Goal: Task Accomplishment & Management: Use online tool/utility

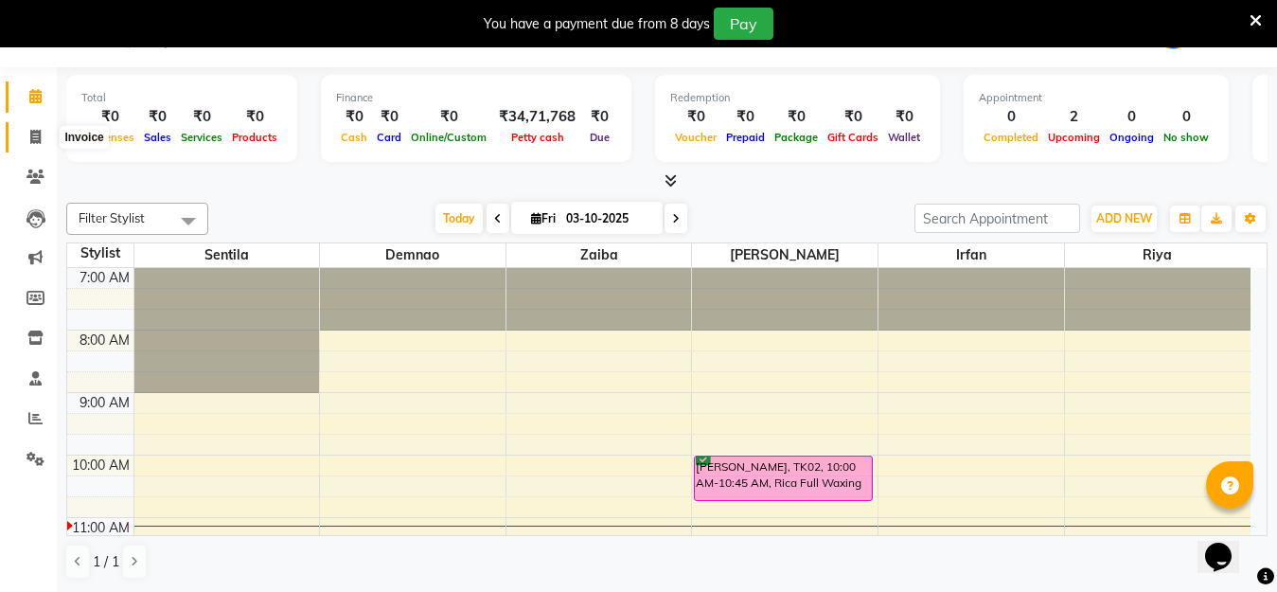
scroll to position [448, 0]
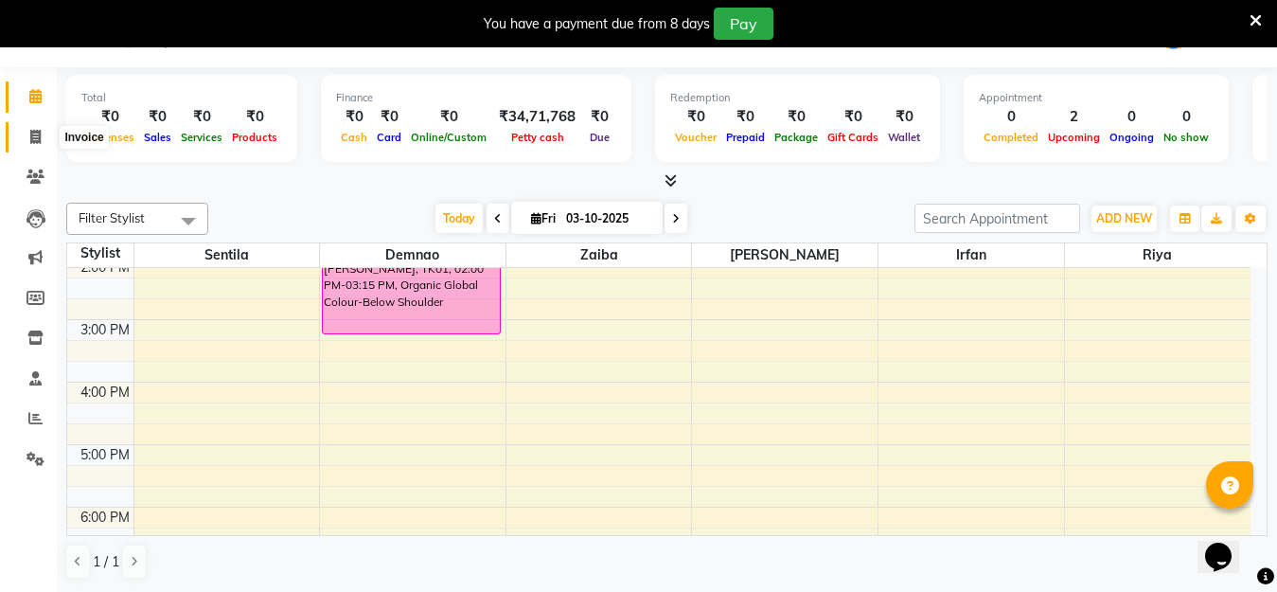
click at [34, 139] on icon at bounding box center [35, 137] width 10 height 14
select select "service"
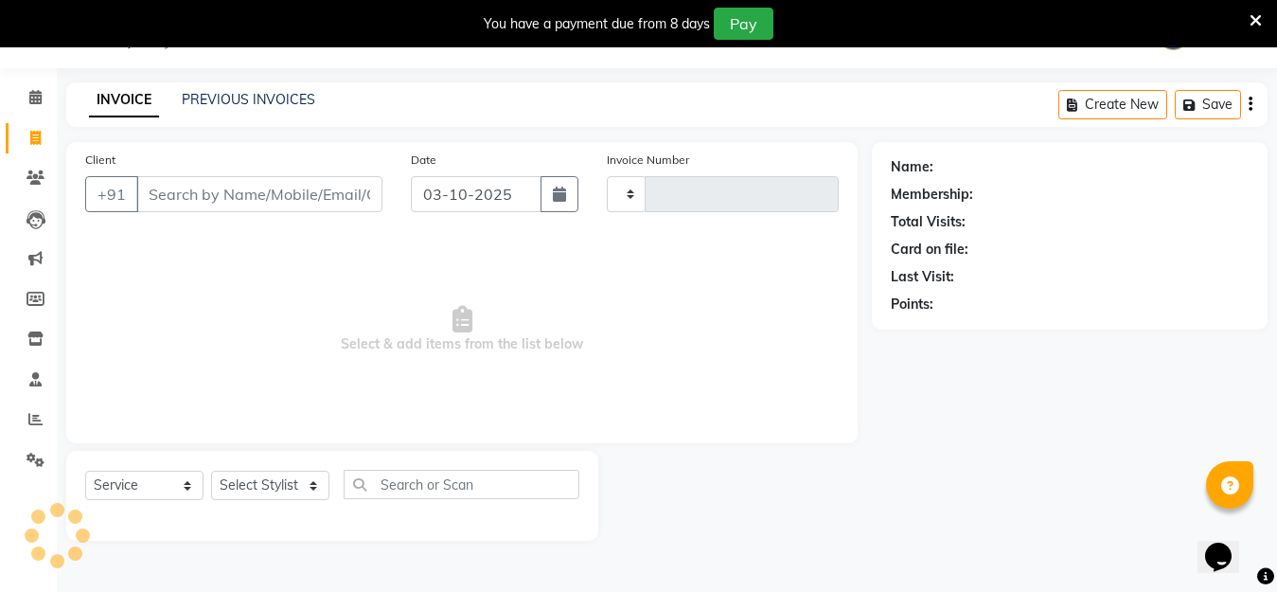
scroll to position [47, 0]
select select "45"
type input "1515"
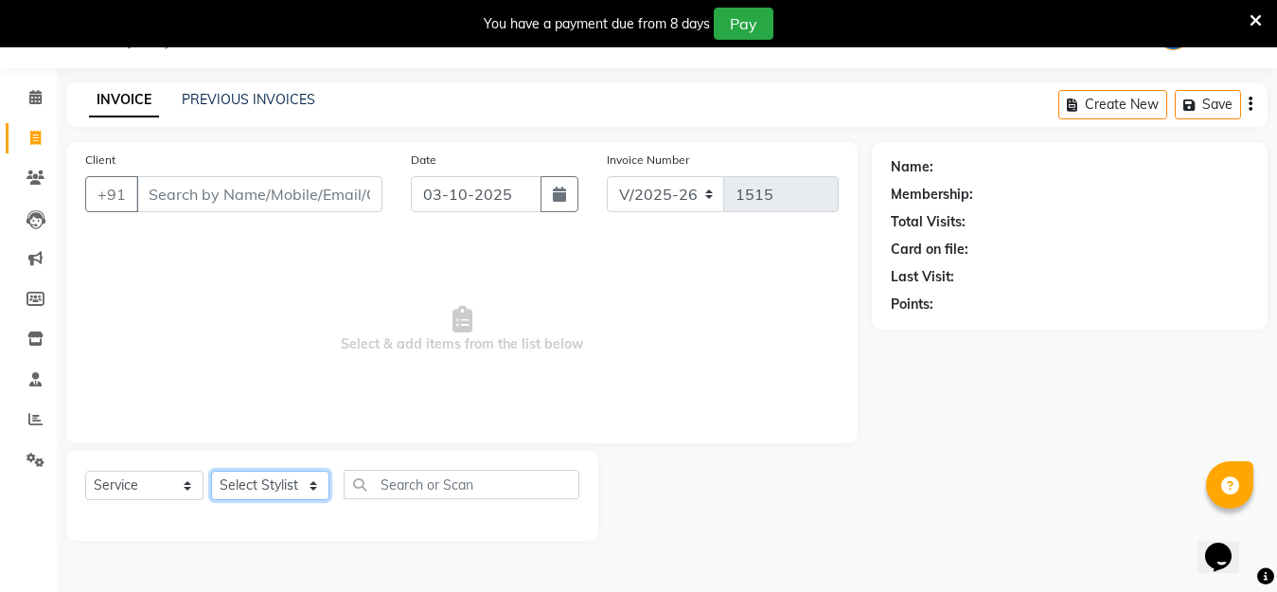
click at [288, 489] on select "Select Stylist Demnao [PERSON_NAME] [PERSON_NAME] [PERSON_NAME]" at bounding box center [270, 485] width 118 height 29
select select "92765"
click at [211, 471] on select "Select Stylist Demnao [PERSON_NAME] [PERSON_NAME] [PERSON_NAME]" at bounding box center [270, 485] width 118 height 29
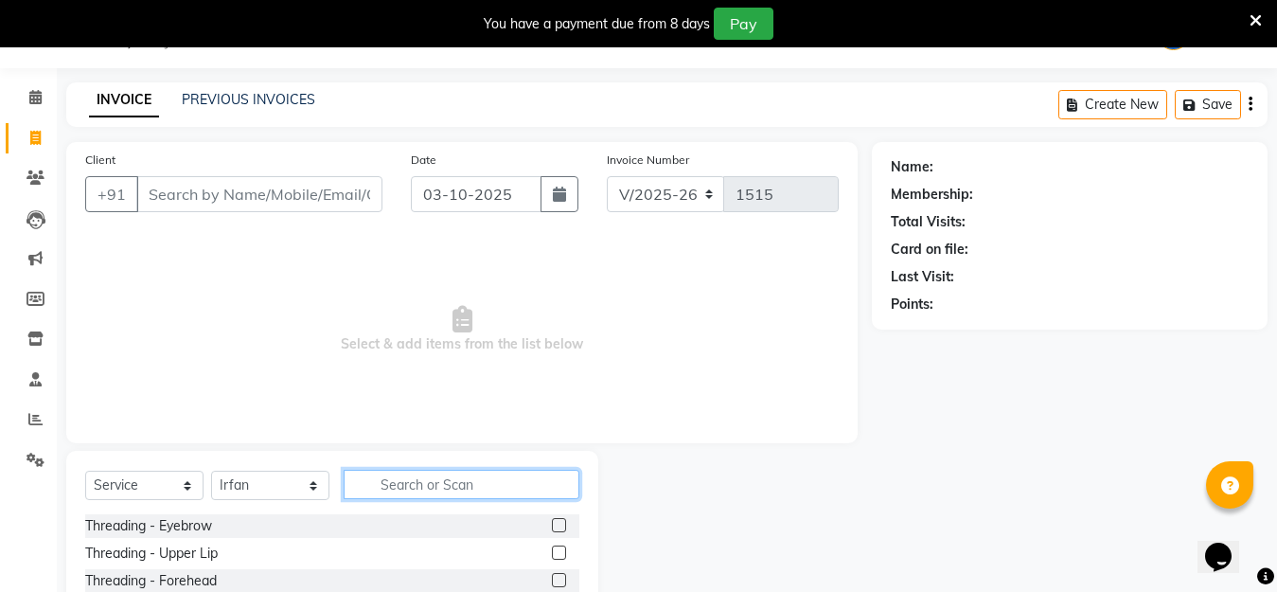
click at [404, 484] on input "text" at bounding box center [462, 484] width 236 height 29
type input "beard"
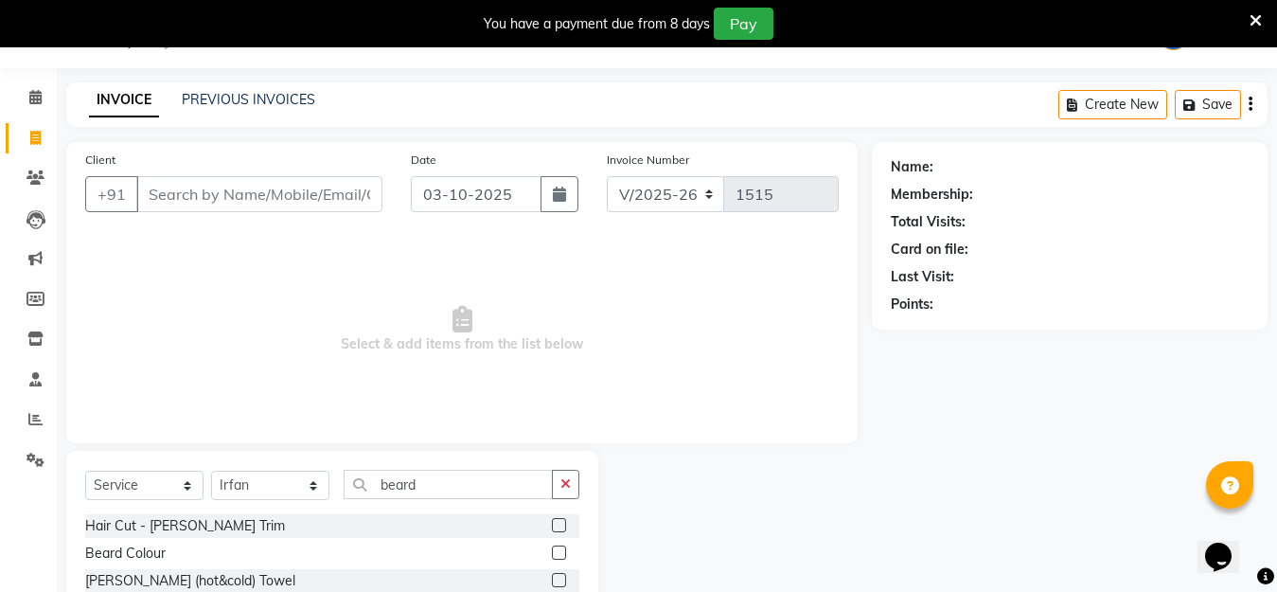
click at [560, 526] on label at bounding box center [559, 525] width 14 height 14
click at [560, 526] on input "checkbox" at bounding box center [558, 526] width 12 height 12
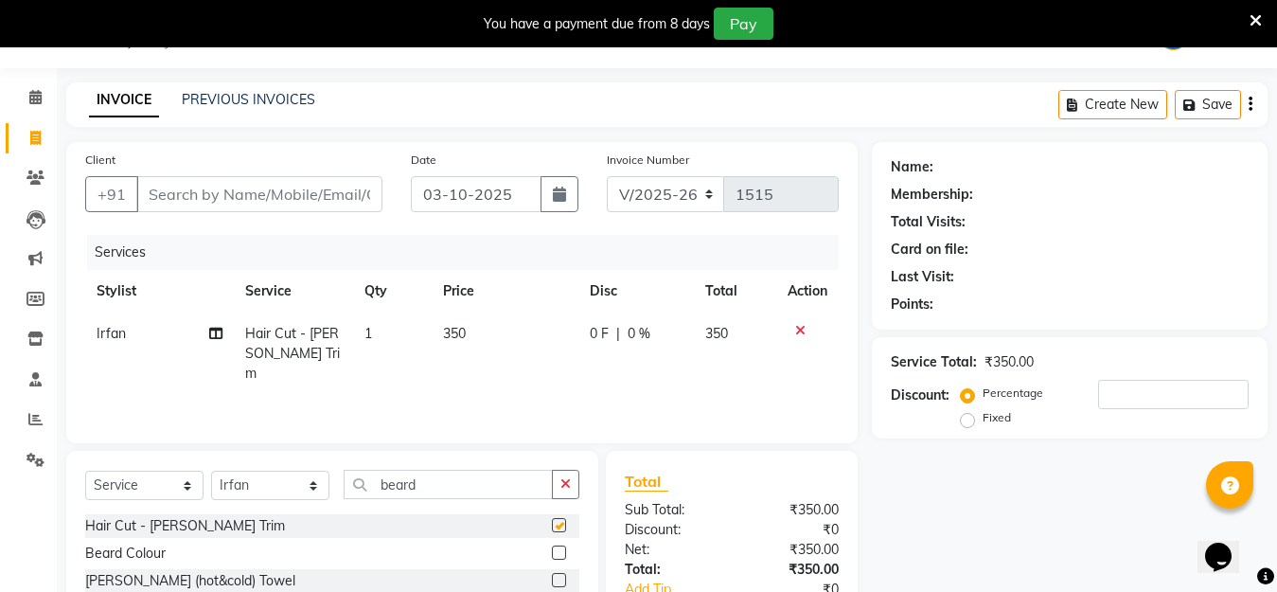
checkbox input "false"
click at [263, 204] on input "Client" at bounding box center [259, 194] width 246 height 36
type input "S"
type input "0"
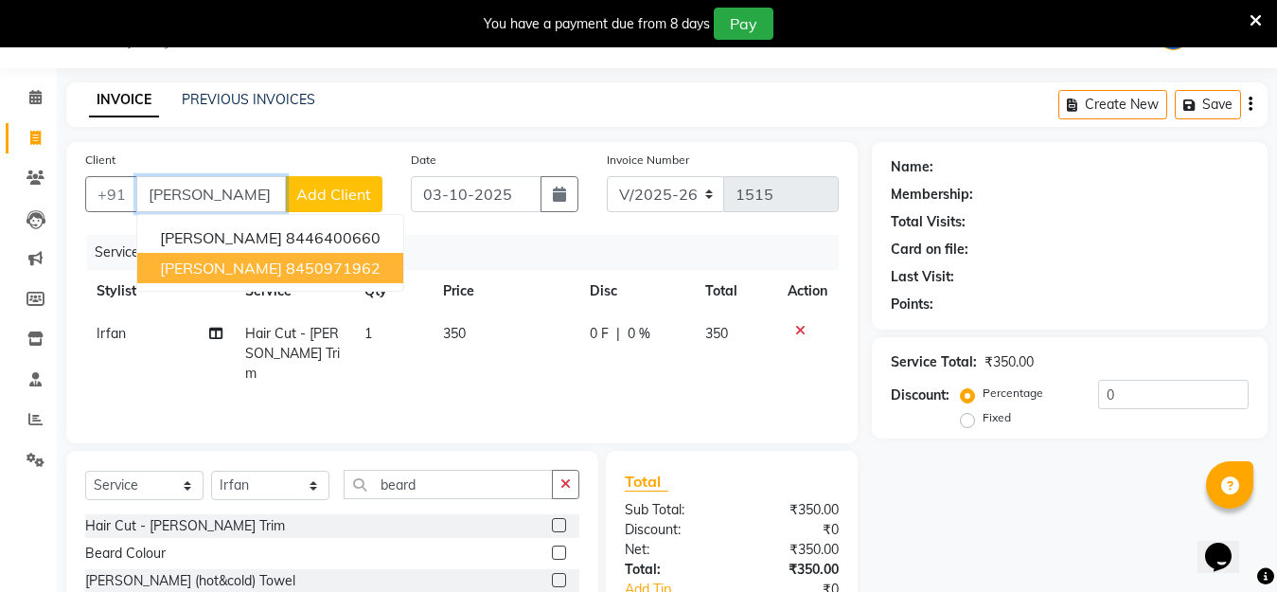
click at [298, 265] on ngb-highlight "8450971962" at bounding box center [333, 267] width 95 height 19
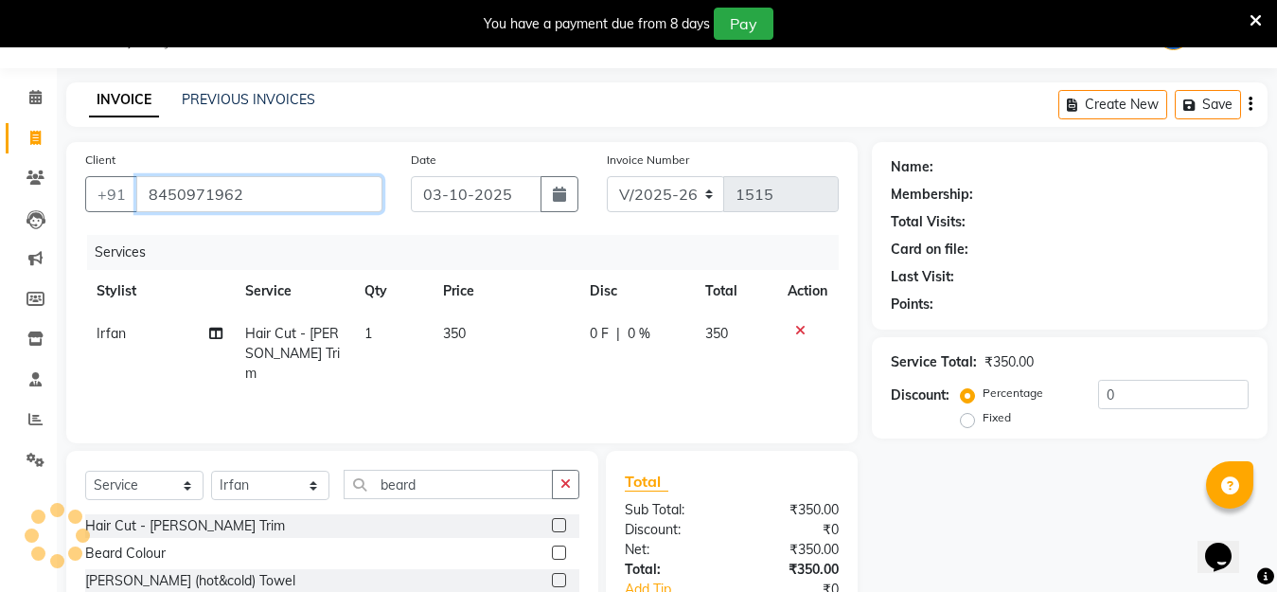
type input "8450971962"
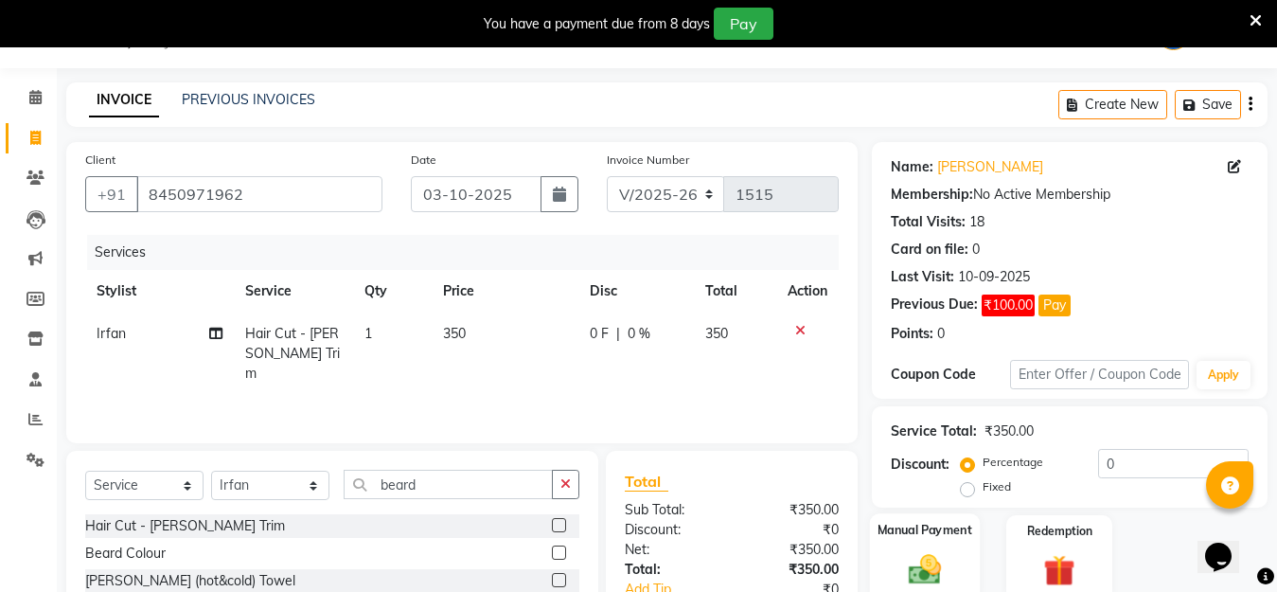
click at [927, 570] on img at bounding box center [925, 569] width 53 height 38
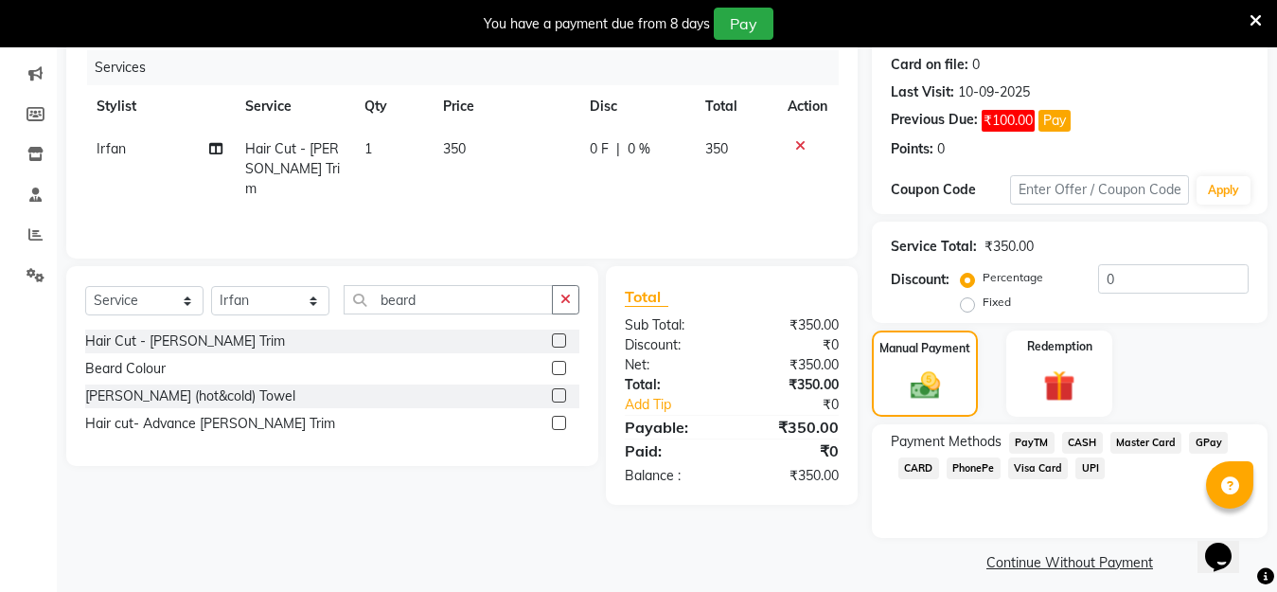
scroll to position [237, 0]
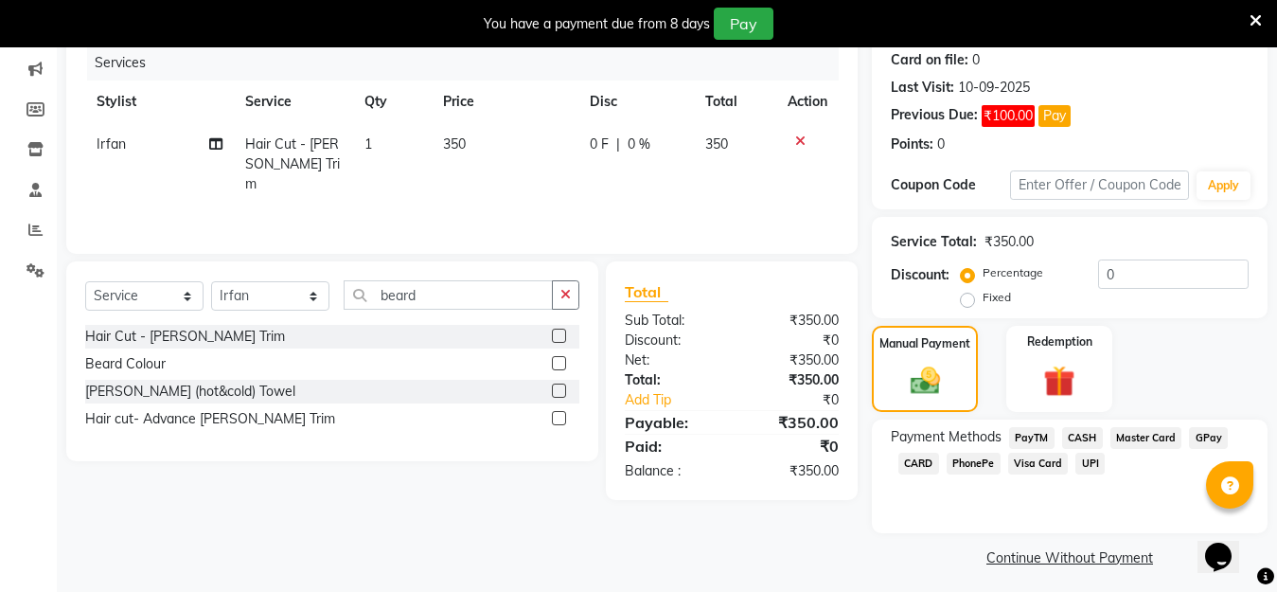
click at [1204, 436] on span "GPay" at bounding box center [1208, 438] width 39 height 22
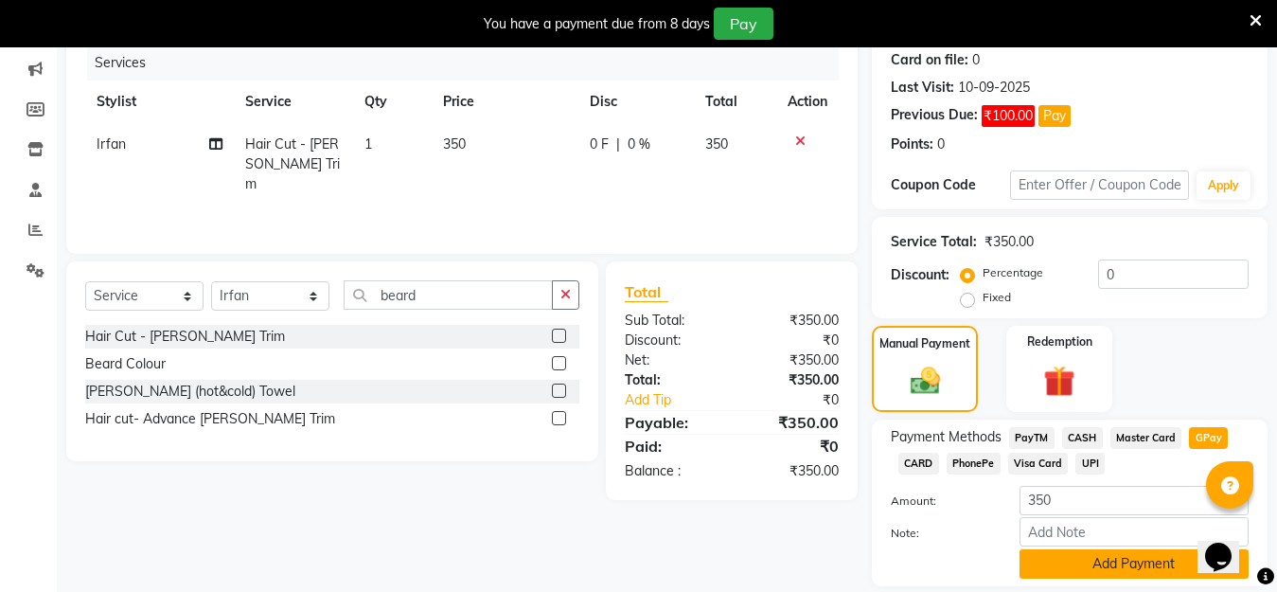
click at [1147, 561] on button "Add Payment" at bounding box center [1134, 563] width 229 height 29
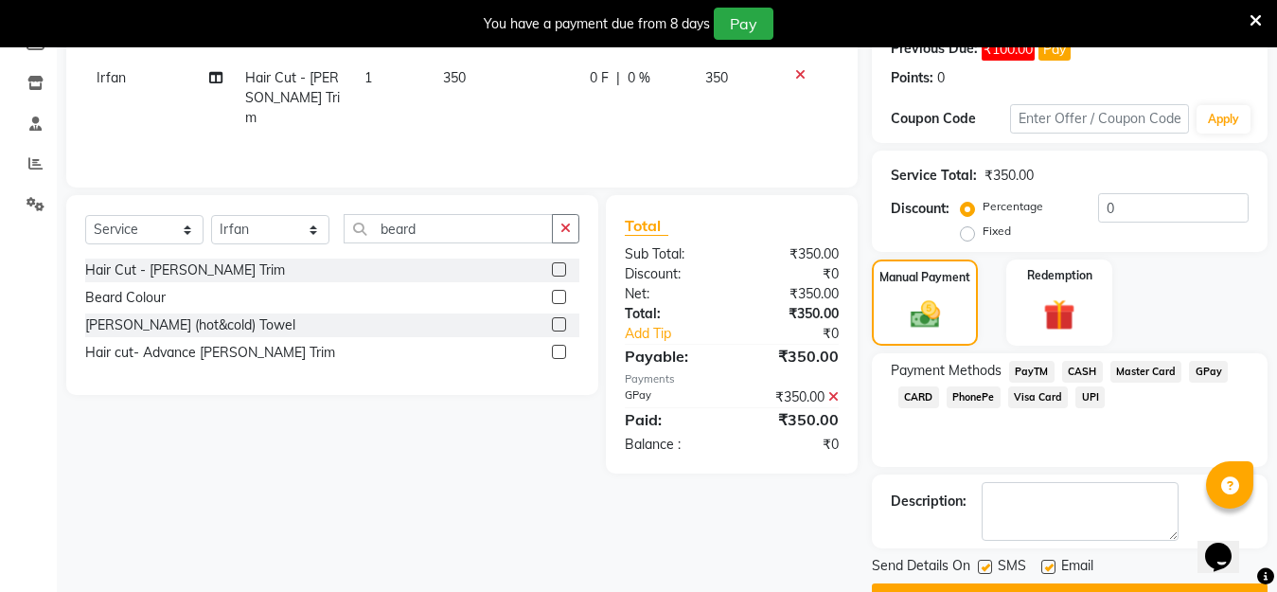
scroll to position [352, 0]
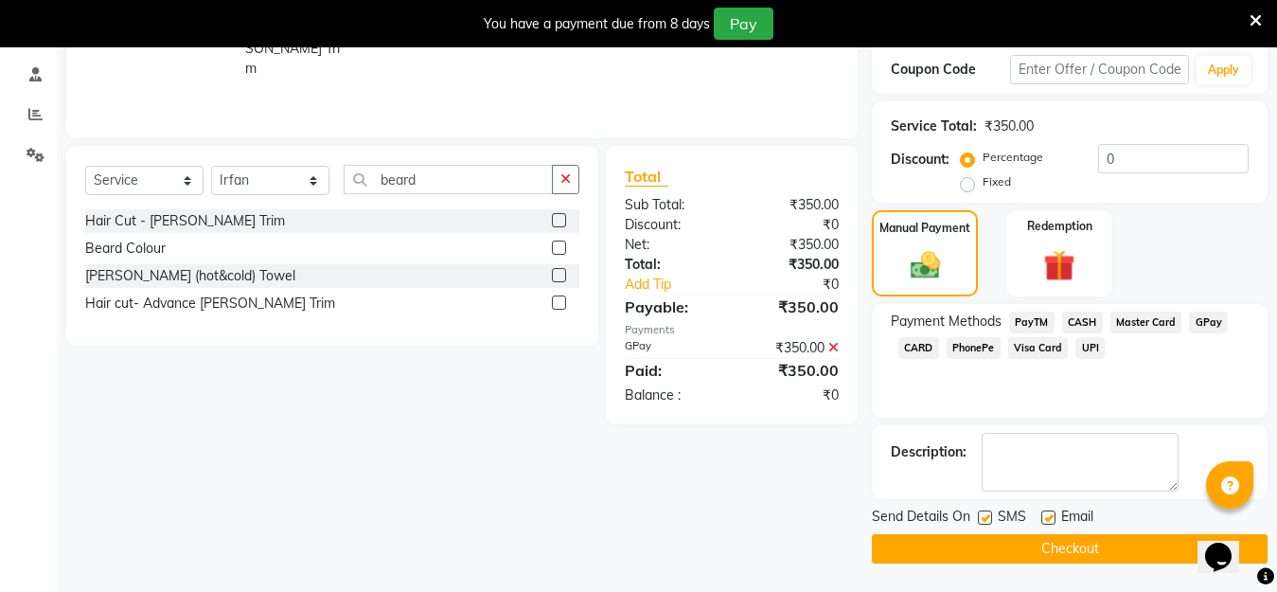
click at [1138, 551] on button "Checkout" at bounding box center [1070, 548] width 396 height 29
